Goal: Transaction & Acquisition: Purchase product/service

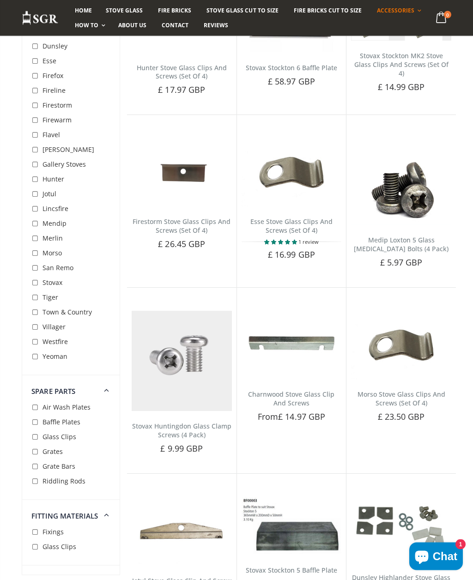
scroll to position [740, 0]
click at [405, 390] on link "Morso Stove Glass Clips And Screws (Set Of 4)" at bounding box center [401, 399] width 88 height 18
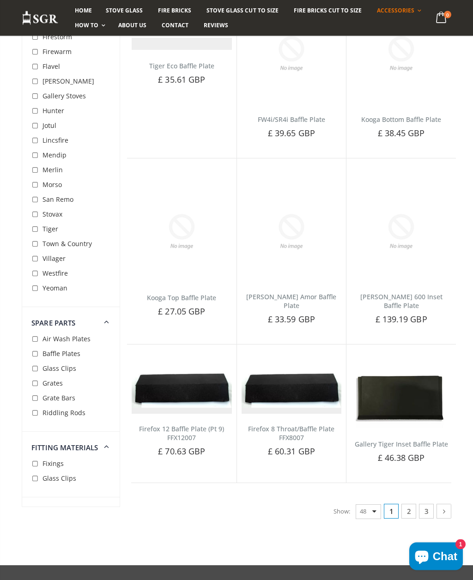
scroll to position [2522, 0]
click at [410, 504] on link "2" at bounding box center [408, 511] width 15 height 15
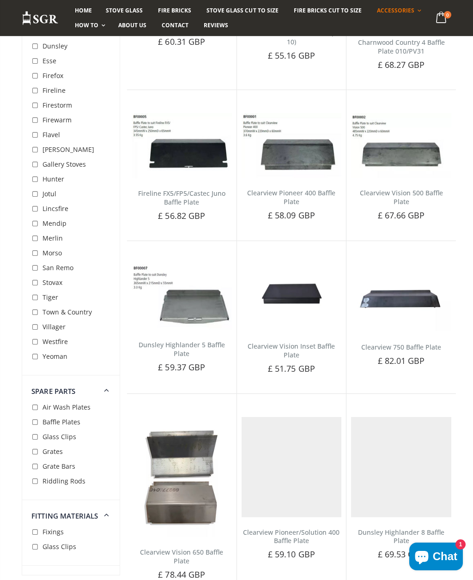
scroll to position [131, 0]
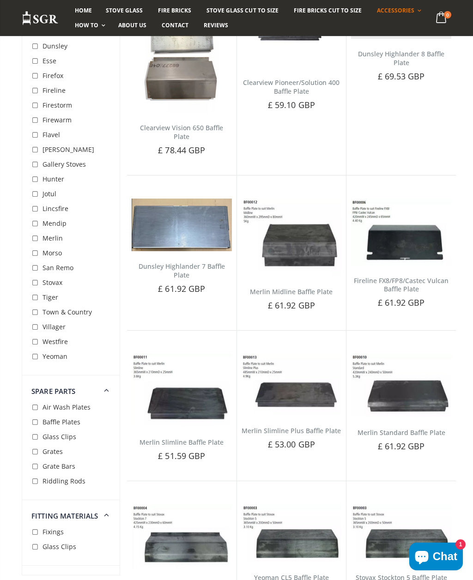
click at [40, 537] on input "checkbox" at bounding box center [35, 532] width 9 height 9
checkbox input "true"
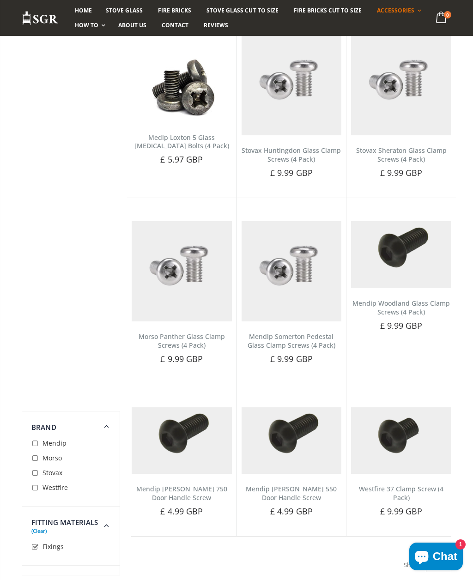
scroll to position [131, 0]
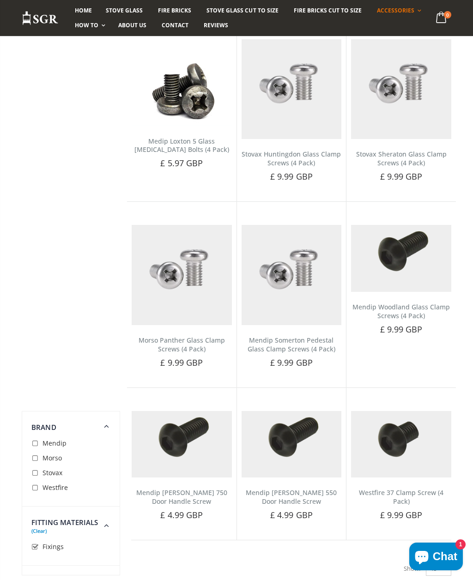
click at [35, 552] on input "checkbox" at bounding box center [35, 546] width 9 height 9
checkbox input "false"
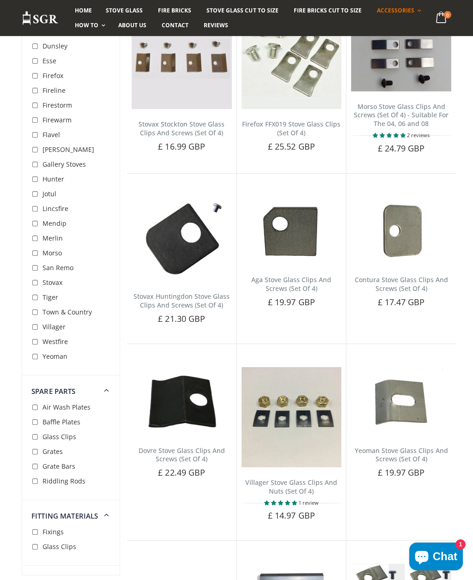
scroll to position [162, 0]
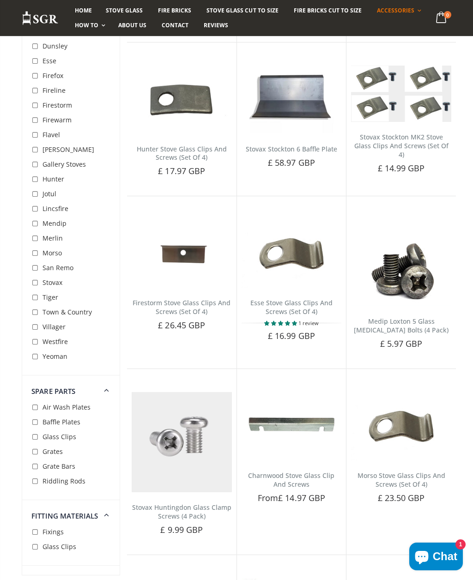
scroll to position [2553, 0]
